Goal: Find specific page/section: Find specific page/section

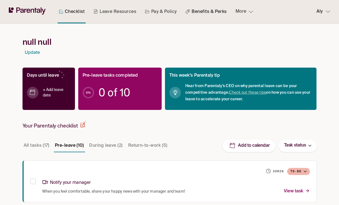
click at [210, 19] on link "Benefits & Perks" at bounding box center [205, 11] width 43 height 23
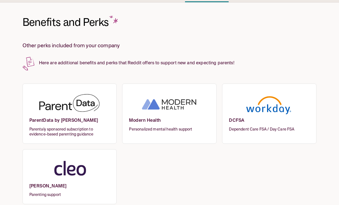
scroll to position [29, 0]
